Goal: Check status: Check status

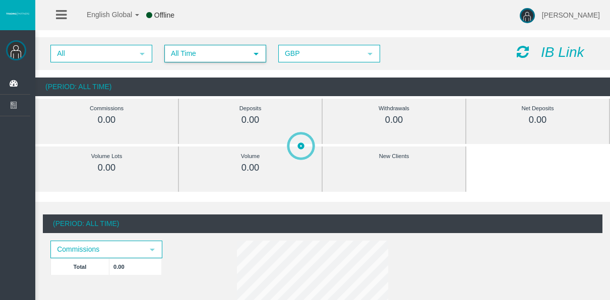
click at [214, 46] on span "All Time" at bounding box center [206, 54] width 82 height 16
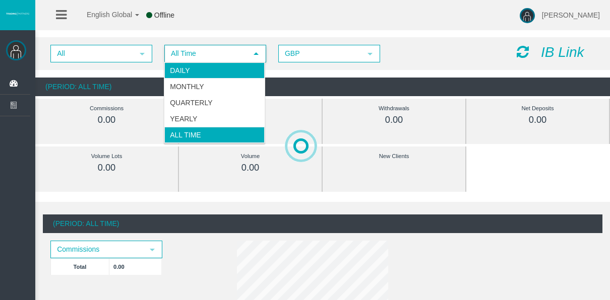
click at [223, 72] on li "Daily" at bounding box center [214, 71] width 100 height 16
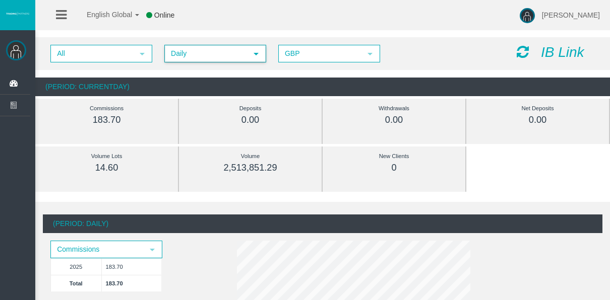
click at [184, 51] on span "Daily" at bounding box center [206, 54] width 82 height 16
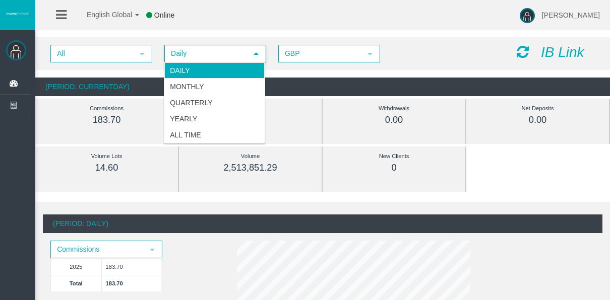
click at [192, 71] on li "Daily" at bounding box center [214, 71] width 100 height 16
